Goal: Transaction & Acquisition: Purchase product/service

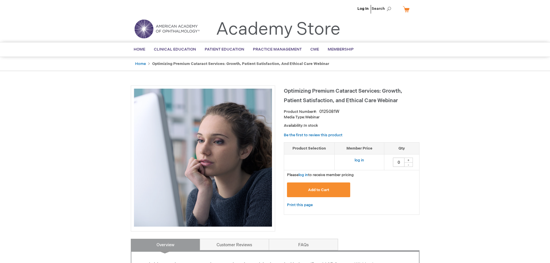
click at [407, 159] on div "+" at bounding box center [408, 160] width 9 height 5
type input "1"
click at [320, 188] on span "Add to Cart" at bounding box center [318, 190] width 21 height 5
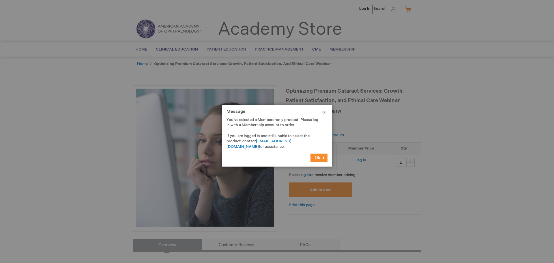
click at [323, 157] on button "Ok" at bounding box center [318, 157] width 17 height 9
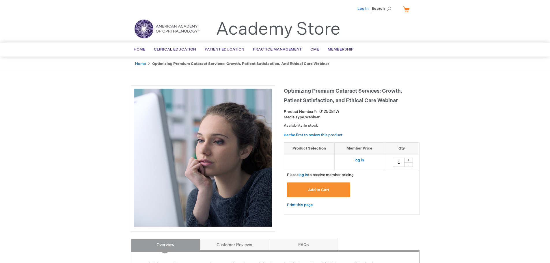
click at [363, 10] on link "Log In" at bounding box center [362, 8] width 11 height 5
click at [406, 160] on div "+" at bounding box center [408, 160] width 9 height 5
type input "1"
click at [323, 191] on span "Add to Cart" at bounding box center [318, 190] width 21 height 5
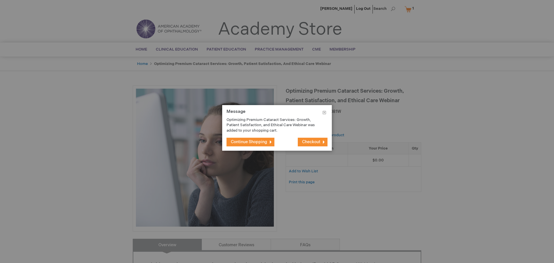
click at [314, 143] on span "Checkout" at bounding box center [311, 141] width 18 height 5
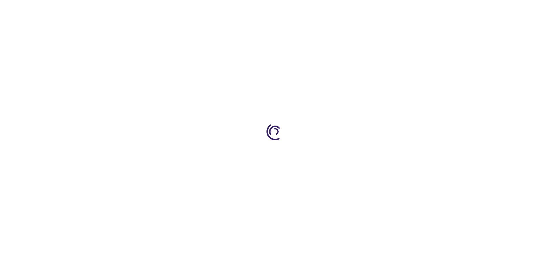
select select "US"
select select "33"
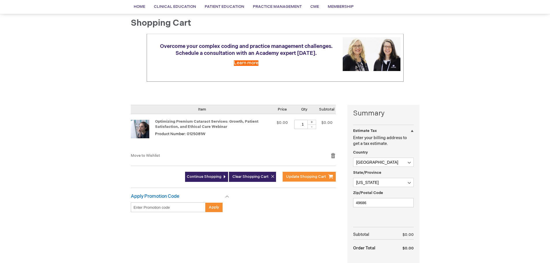
scroll to position [58, 0]
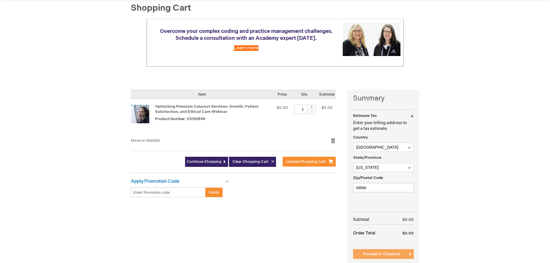
click at [372, 252] on span "Proceed to Checkout" at bounding box center [382, 254] width 38 height 5
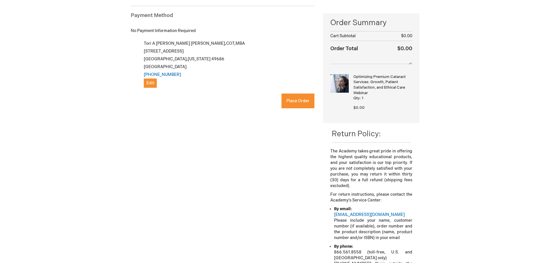
checkbox input "true"
click at [297, 104] on button "Place Order" at bounding box center [297, 100] width 33 height 15
